Goal: Task Accomplishment & Management: Use online tool/utility

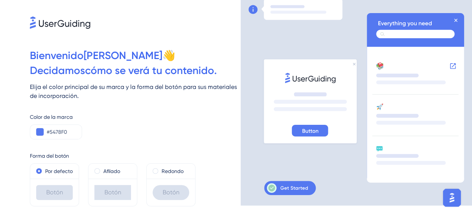
scroll to position [11, 0]
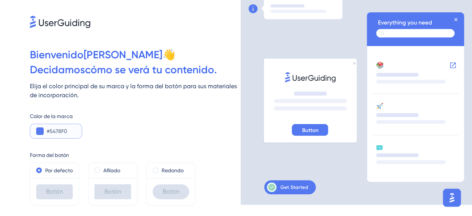
click at [56, 130] on input "#5478F0" at bounding box center [61, 130] width 29 height 9
click at [99, 170] on span at bounding box center [97, 170] width 6 height 6
click at [102, 168] on input "radio" at bounding box center [102, 168] width 0 height 0
click at [155, 170] on span at bounding box center [156, 170] width 6 height 6
click at [160, 168] on input "radio" at bounding box center [160, 168] width 0 height 0
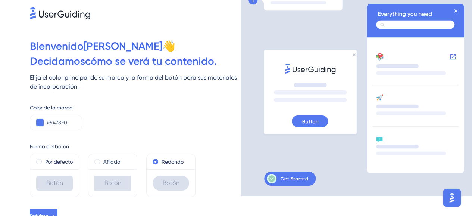
scroll to position [27, 0]
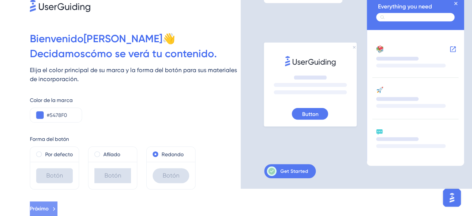
click at [49, 211] on font "Próximo" at bounding box center [39, 208] width 19 height 6
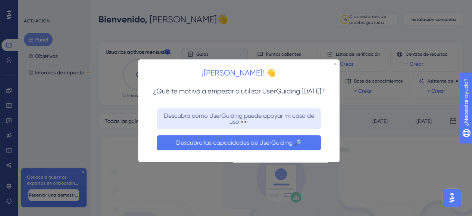
click at [271, 145] on font "Descubra las capacidades de UserGuiding 🔎" at bounding box center [238, 142] width 125 height 7
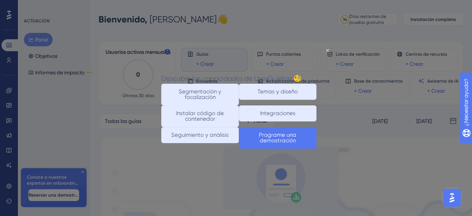
click at [297, 143] on font "Programe una demostración" at bounding box center [278, 137] width 39 height 12
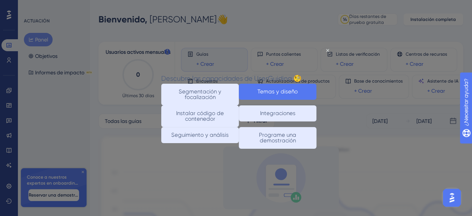
click at [278, 91] on button "Temas y diseño" at bounding box center [278, 91] width 78 height 16
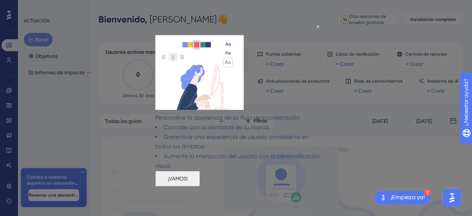
click at [200, 186] on button "¡VAMOS!" at bounding box center [177, 178] width 45 height 16
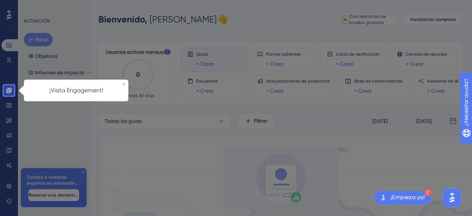
click at [63, 84] on div "¡Visita Engagement!" at bounding box center [76, 90] width 104 height 22
click at [6, 91] on link at bounding box center [8, 90] width 15 height 12
click at [140, 129] on div at bounding box center [245, 157] width 463 height 315
click at [229, 27] on div at bounding box center [245, 157] width 463 height 315
click at [57, 14] on div at bounding box center [245, 157] width 463 height 315
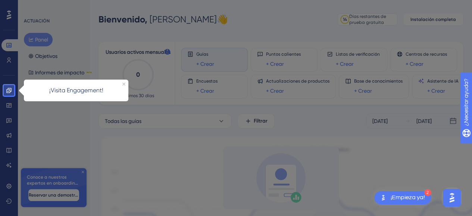
click at [413, 199] on font "¡Empieza ya!" at bounding box center [408, 197] width 34 height 6
click at [8, 109] on div at bounding box center [9, 206] width 10 height 220
click at [8, 88] on icon at bounding box center [8, 90] width 5 height 5
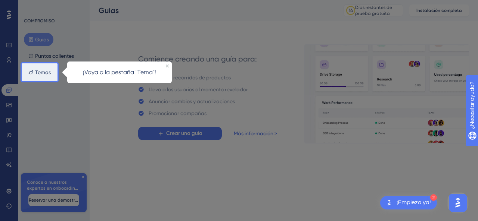
click at [368, 13] on div at bounding box center [267, 110] width 420 height 221
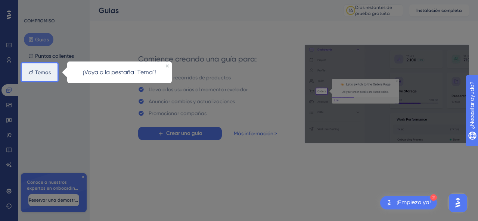
click at [46, 38] on div at bounding box center [40, 31] width 36 height 63
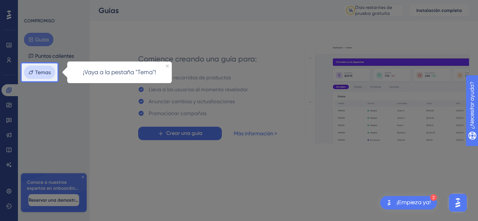
click at [37, 70] on font "Temas" at bounding box center [43, 72] width 16 height 6
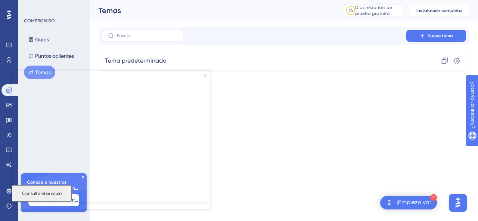
click at [204, 76] on icon "Cerrar vista previa" at bounding box center [205, 75] width 3 height 3
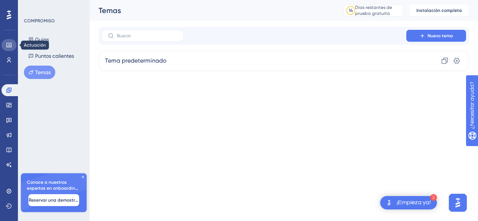
click at [10, 47] on icon at bounding box center [9, 45] width 6 height 6
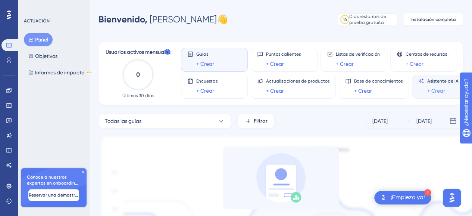
click at [436, 94] on font "+ Crear" at bounding box center [436, 91] width 18 height 6
